Goal: Information Seeking & Learning: Learn about a topic

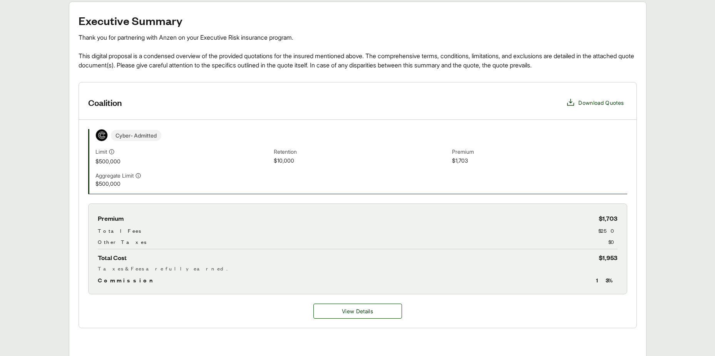
scroll to position [154, 0]
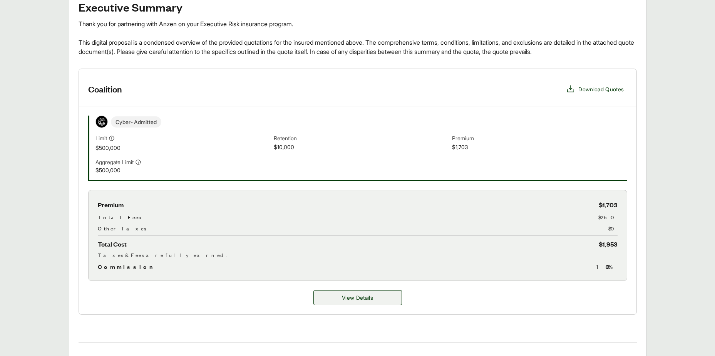
click at [372, 297] on span "View Details" at bounding box center [357, 297] width 31 height 8
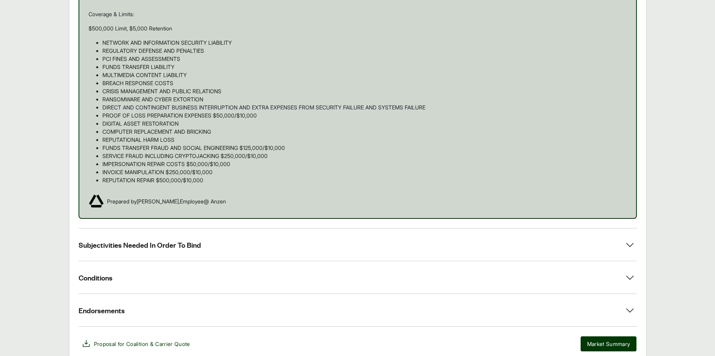
scroll to position [501, 0]
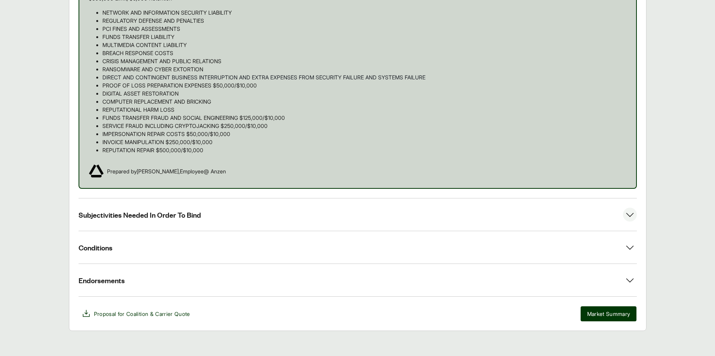
click at [176, 216] on span "Subjectivities Needed In Order To Bind" at bounding box center [140, 215] width 122 height 10
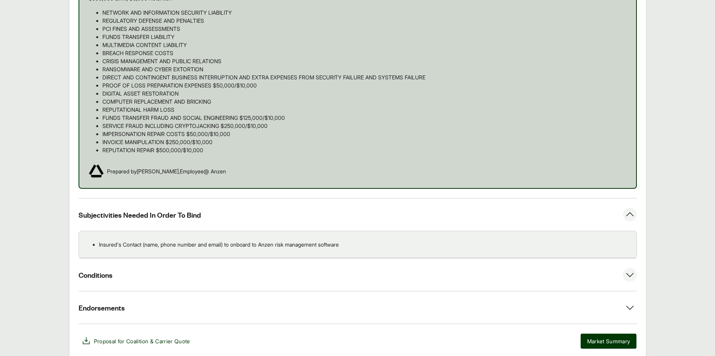
click at [138, 277] on button "Conditions" at bounding box center [358, 274] width 558 height 32
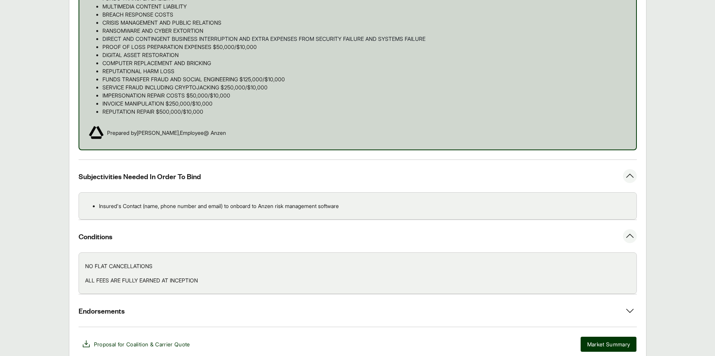
scroll to position [575, 0]
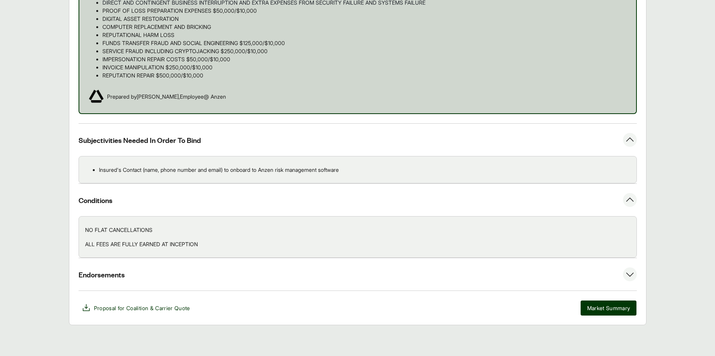
click at [154, 273] on button "Endorsements" at bounding box center [358, 274] width 558 height 32
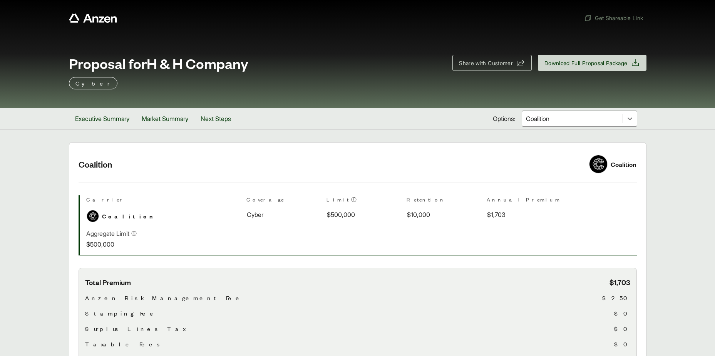
scroll to position [39, 0]
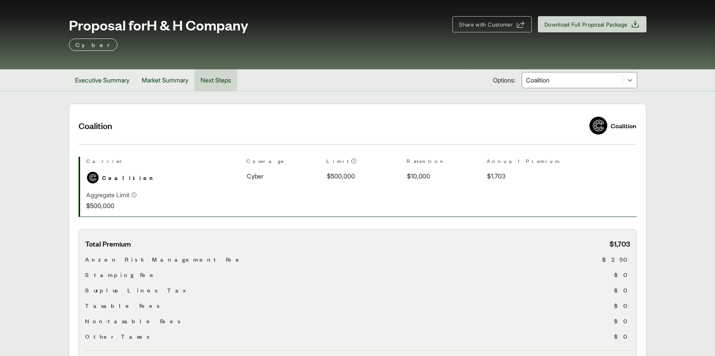
click at [220, 78] on button "Next Steps" at bounding box center [215, 80] width 43 height 22
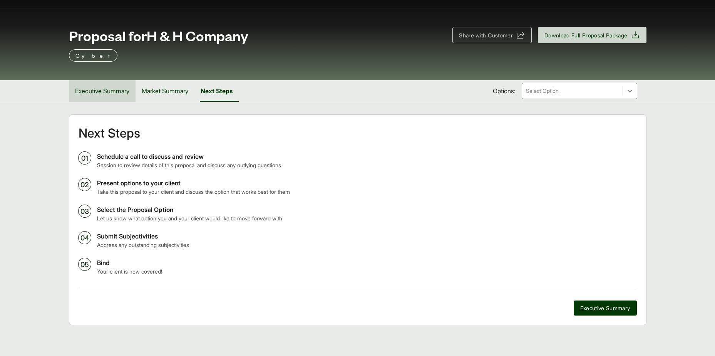
click at [104, 90] on button "Executive Summary" at bounding box center [102, 91] width 67 height 22
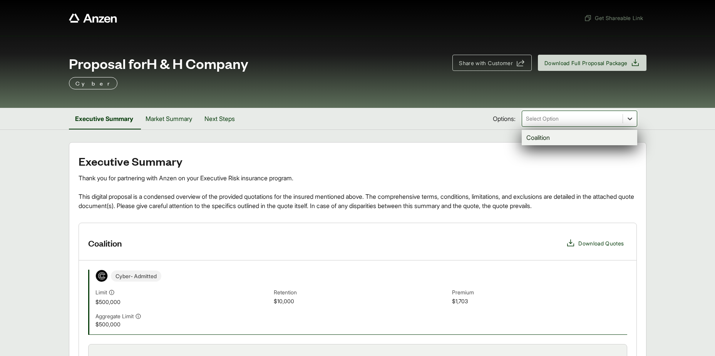
click at [628, 119] on icon at bounding box center [630, 119] width 8 height 8
click at [568, 137] on div "Coalition" at bounding box center [580, 137] width 116 height 15
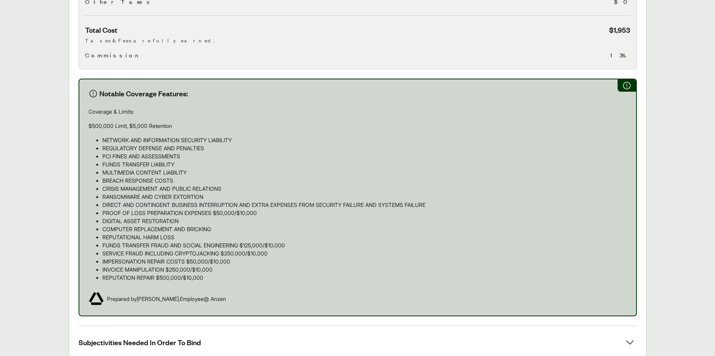
scroll to position [501, 0]
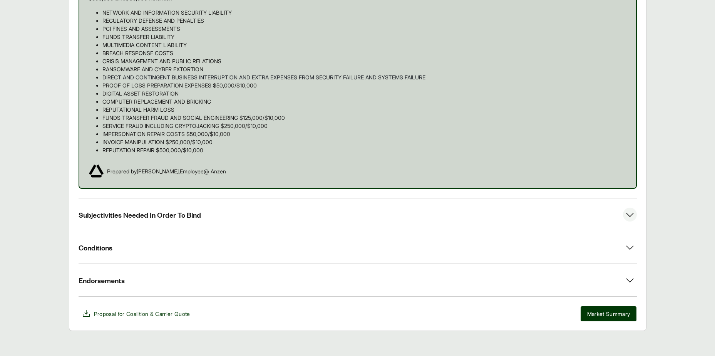
click at [376, 211] on button "Subjectivities Needed In Order To Bind" at bounding box center [358, 214] width 558 height 32
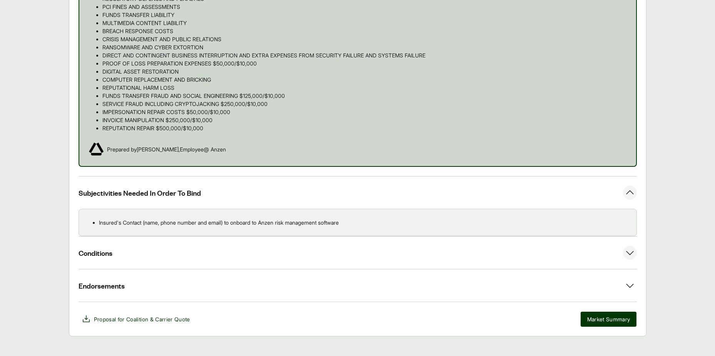
scroll to position [534, 0]
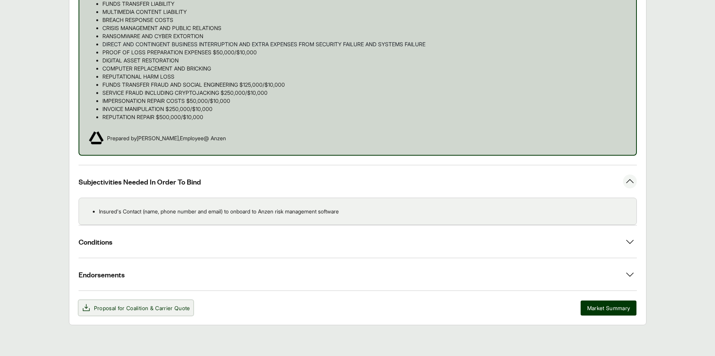
click at [153, 307] on span "& Carrier Quote" at bounding box center [170, 308] width 40 height 7
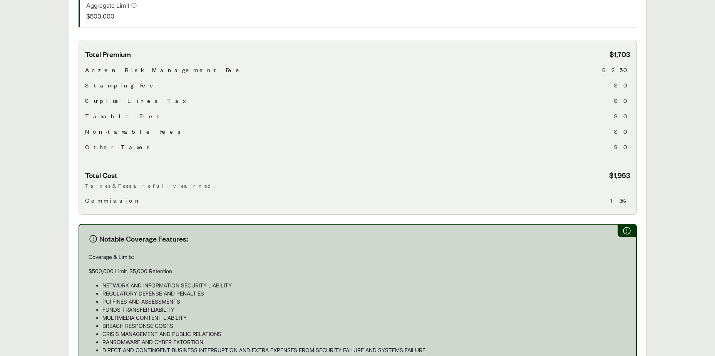
scroll to position [231, 0]
